Goal: Navigation & Orientation: Find specific page/section

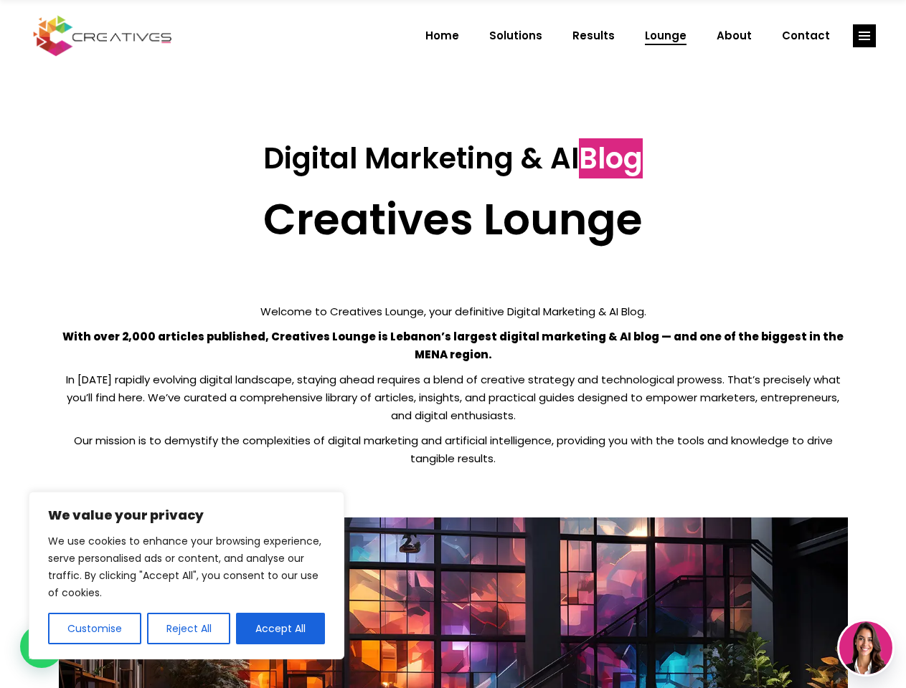
click at [452, 344] on p "With over 2,000 articles published, Creatives Lounge is Lebanon’s largest digit…" at bounding box center [453, 346] width 789 height 36
click at [94, 629] on button "Customise" at bounding box center [94, 629] width 93 height 32
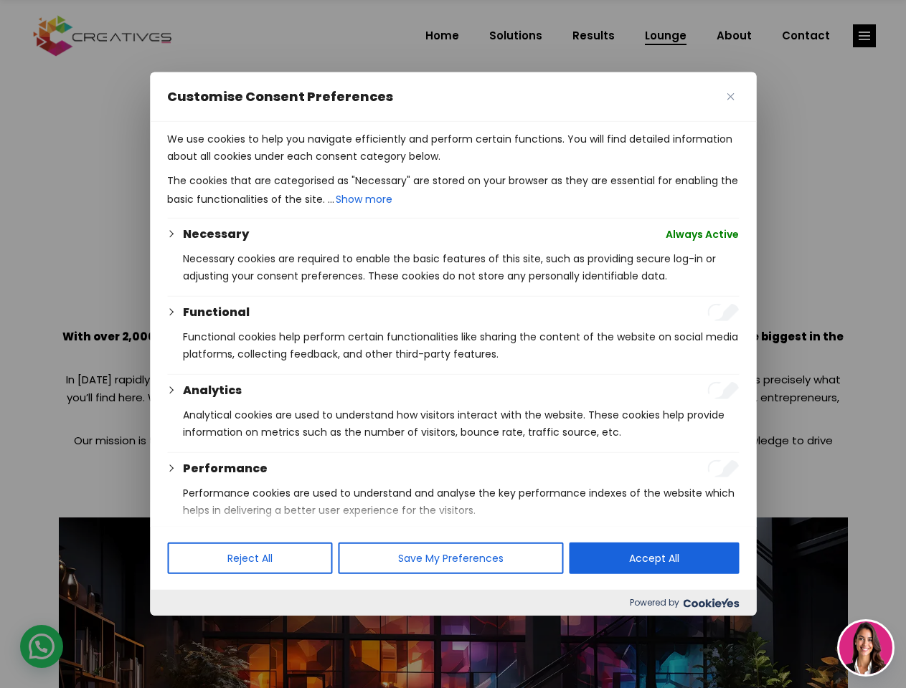
click at [188, 629] on div at bounding box center [453, 344] width 906 height 688
click at [280, 165] on p "We use cookies to help you navigate efficiently and perform certain functions. …" at bounding box center [452, 147] width 571 height 34
click at [864, 36] on div at bounding box center [453, 344] width 906 height 688
click at [865, 648] on img at bounding box center [865, 648] width 53 height 53
